Goal: Check status: Check status

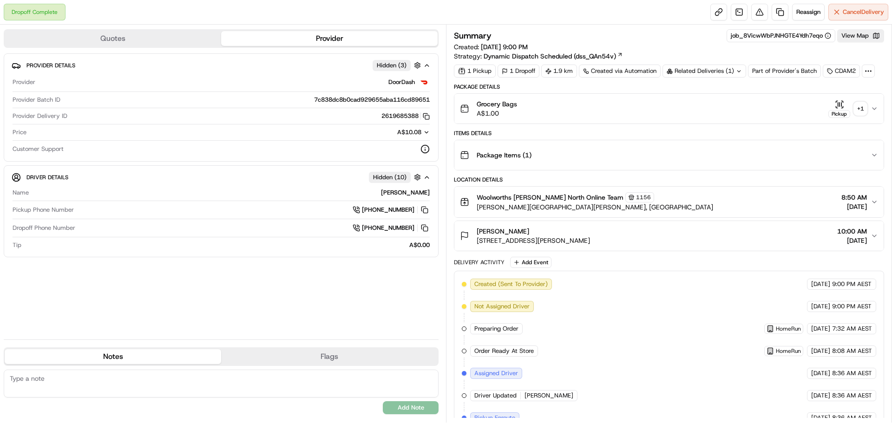
click at [870, 105] on div "Grocery Bags A$1.00 Pickup + 1" at bounding box center [665, 108] width 411 height 19
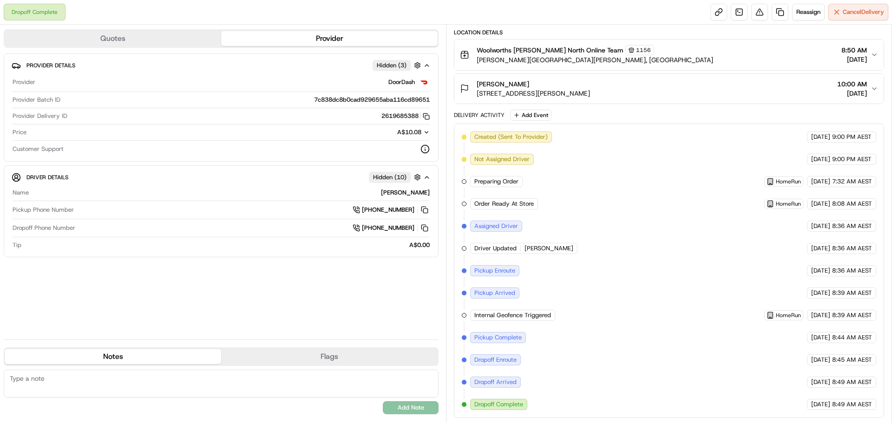
scroll to position [236, 0]
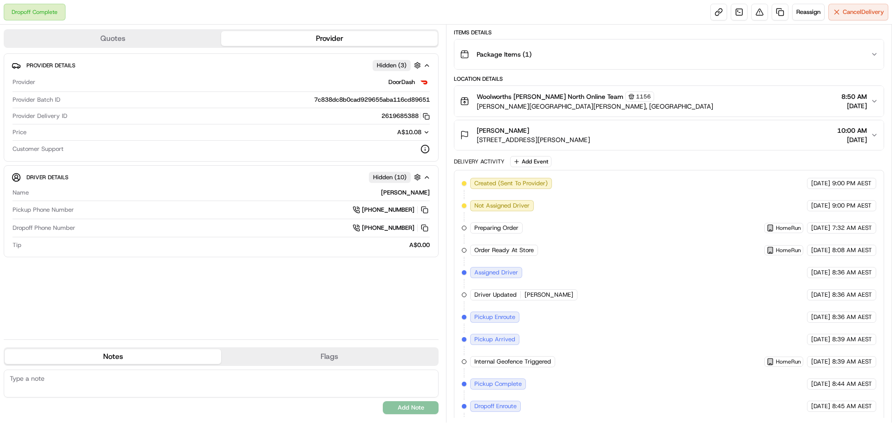
click at [870, 136] on div "Nathan Codemo 14 Carinya St, Griffith, NSW 2680, AU 10:00 AM 20/09/2025" at bounding box center [665, 135] width 411 height 19
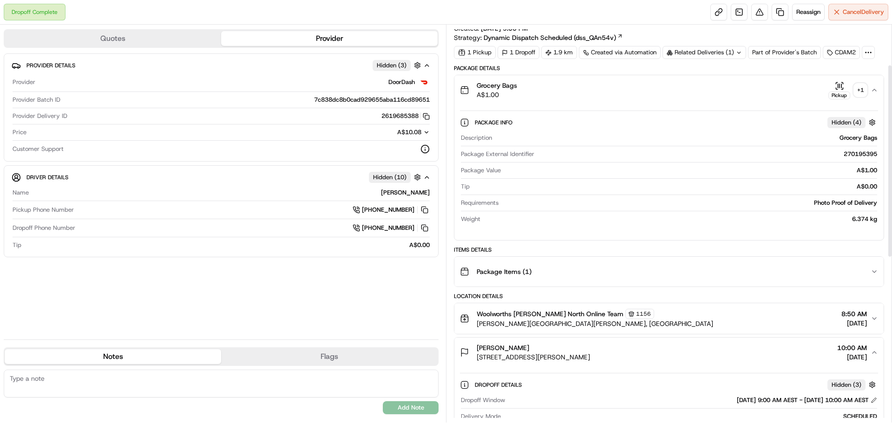
scroll to position [1, 0]
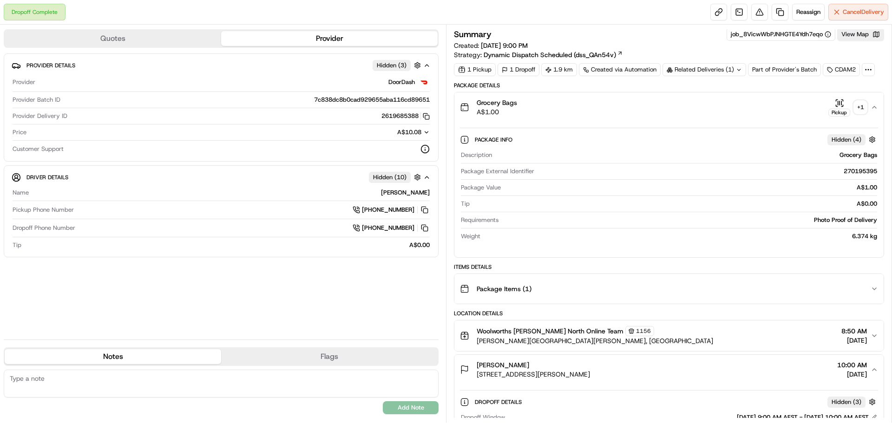
click at [862, 107] on div "+ 1" at bounding box center [860, 107] width 13 height 13
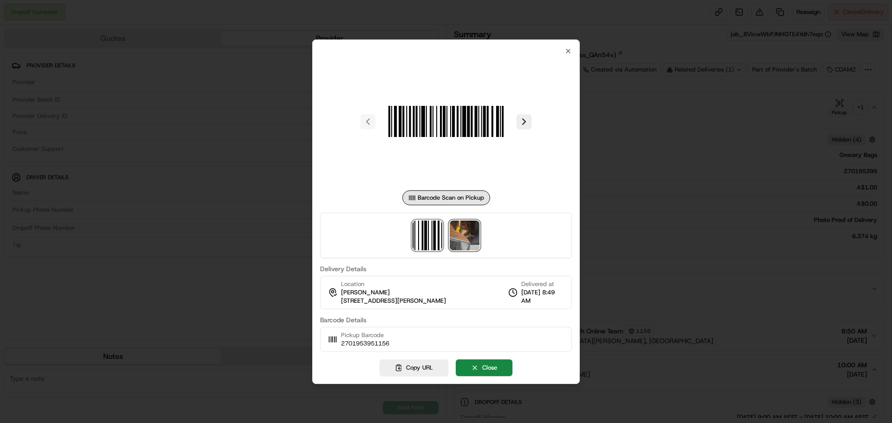
click at [458, 243] on img at bounding box center [465, 236] width 30 height 30
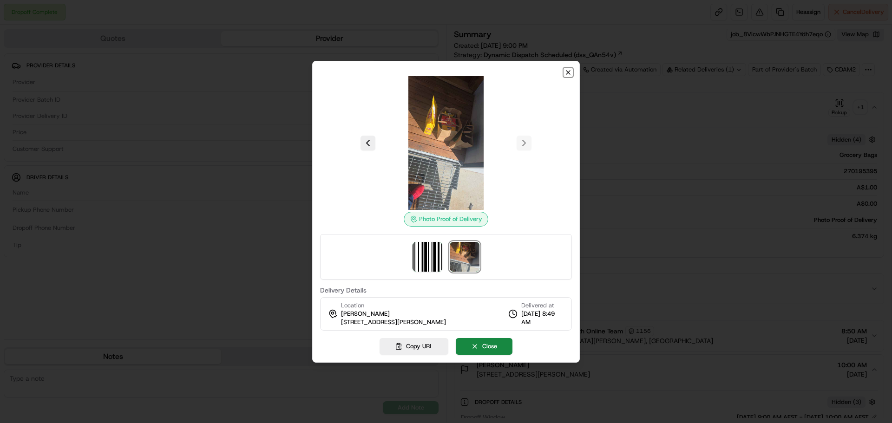
click at [565, 70] on icon "button" at bounding box center [567, 72] width 7 height 7
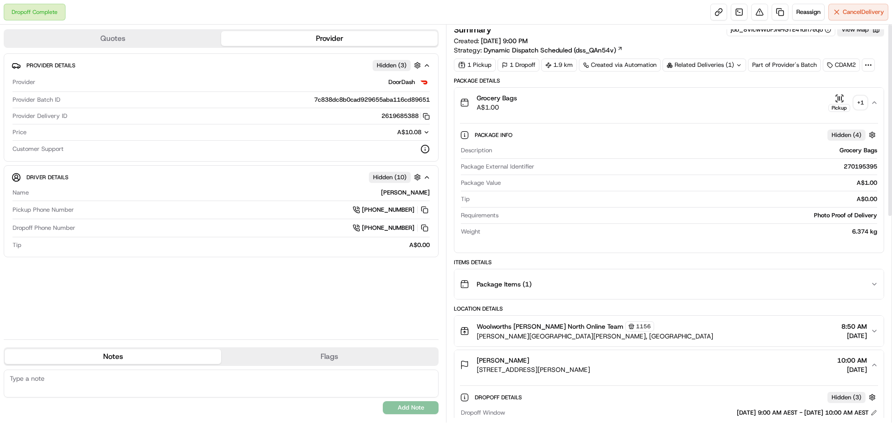
scroll to position [0, 0]
